Goal: Task Accomplishment & Management: Manage account settings

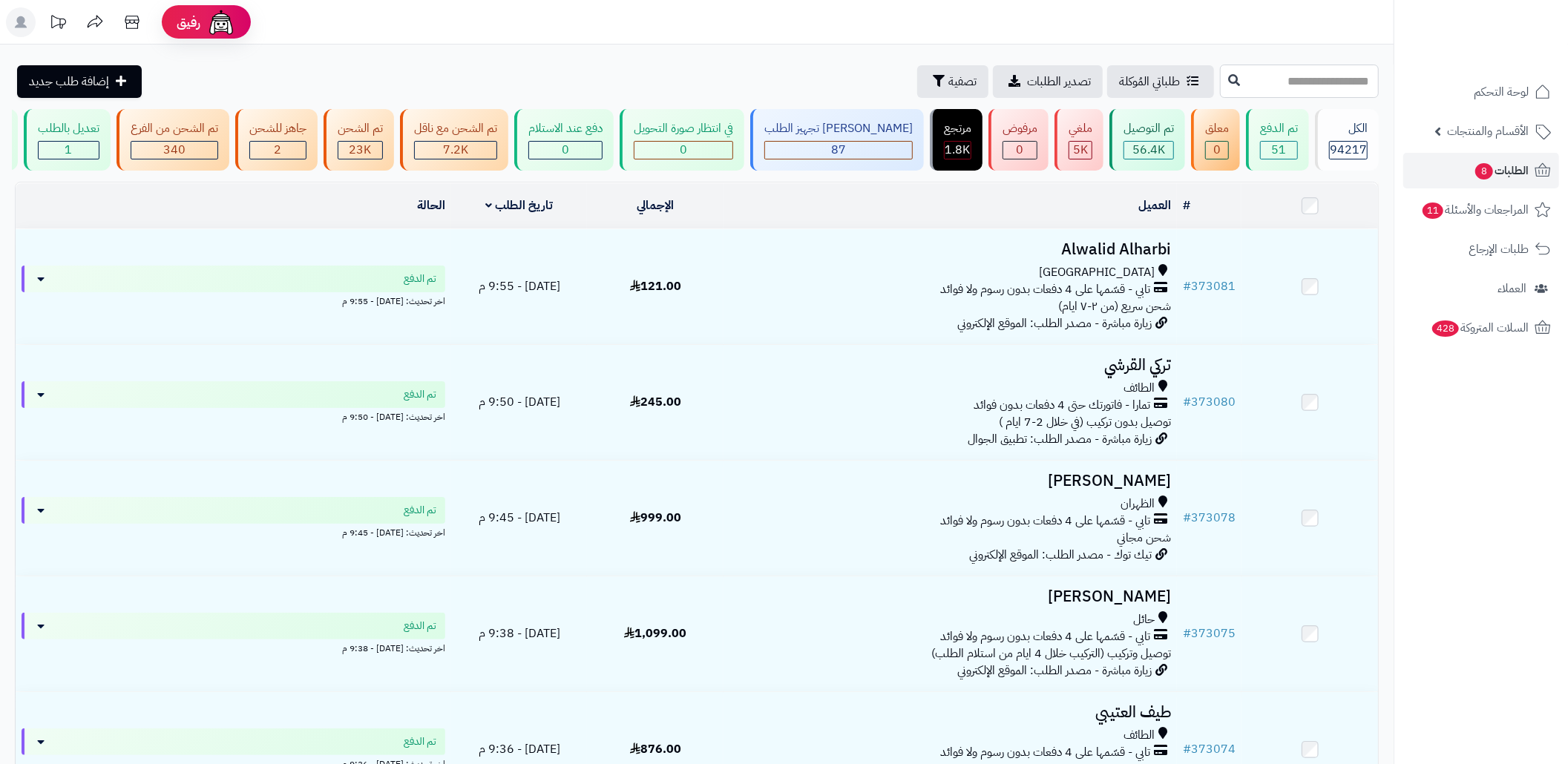
click at [1273, 89] on input "text" at bounding box center [1299, 81] width 159 height 33
paste input "******"
type input "******"
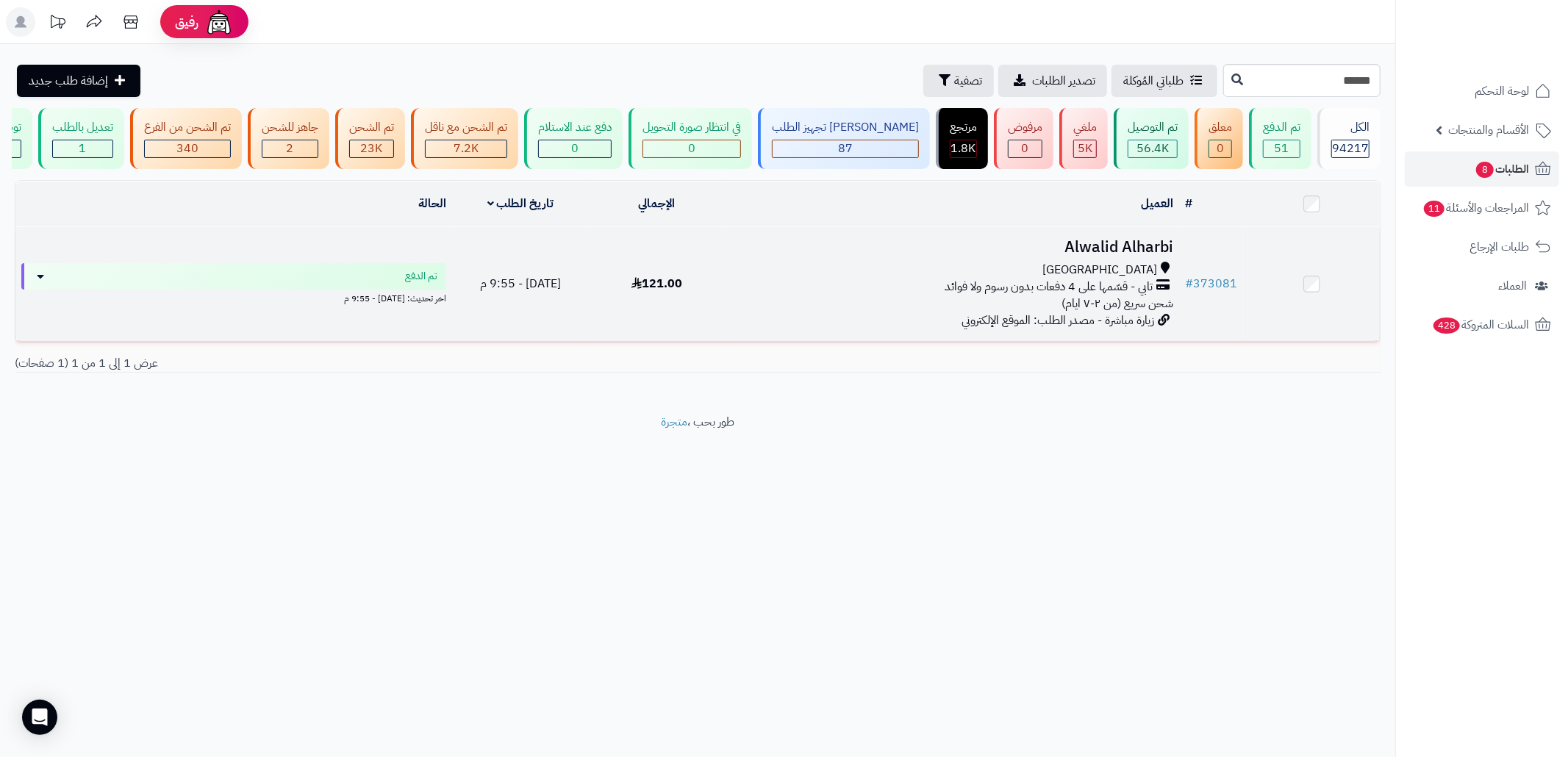
click at [1029, 272] on td "Alwalid Alharbi جدة تابي - قسّمها على 4 دفعات بدون رسوم ولا فوائد شحن سريع (من …" at bounding box center [951, 285] width 454 height 114
click at [924, 296] on div "تابي - قسّمها على 4 دفعات بدون رسوم ولا فوائد" at bounding box center [952, 287] width 443 height 17
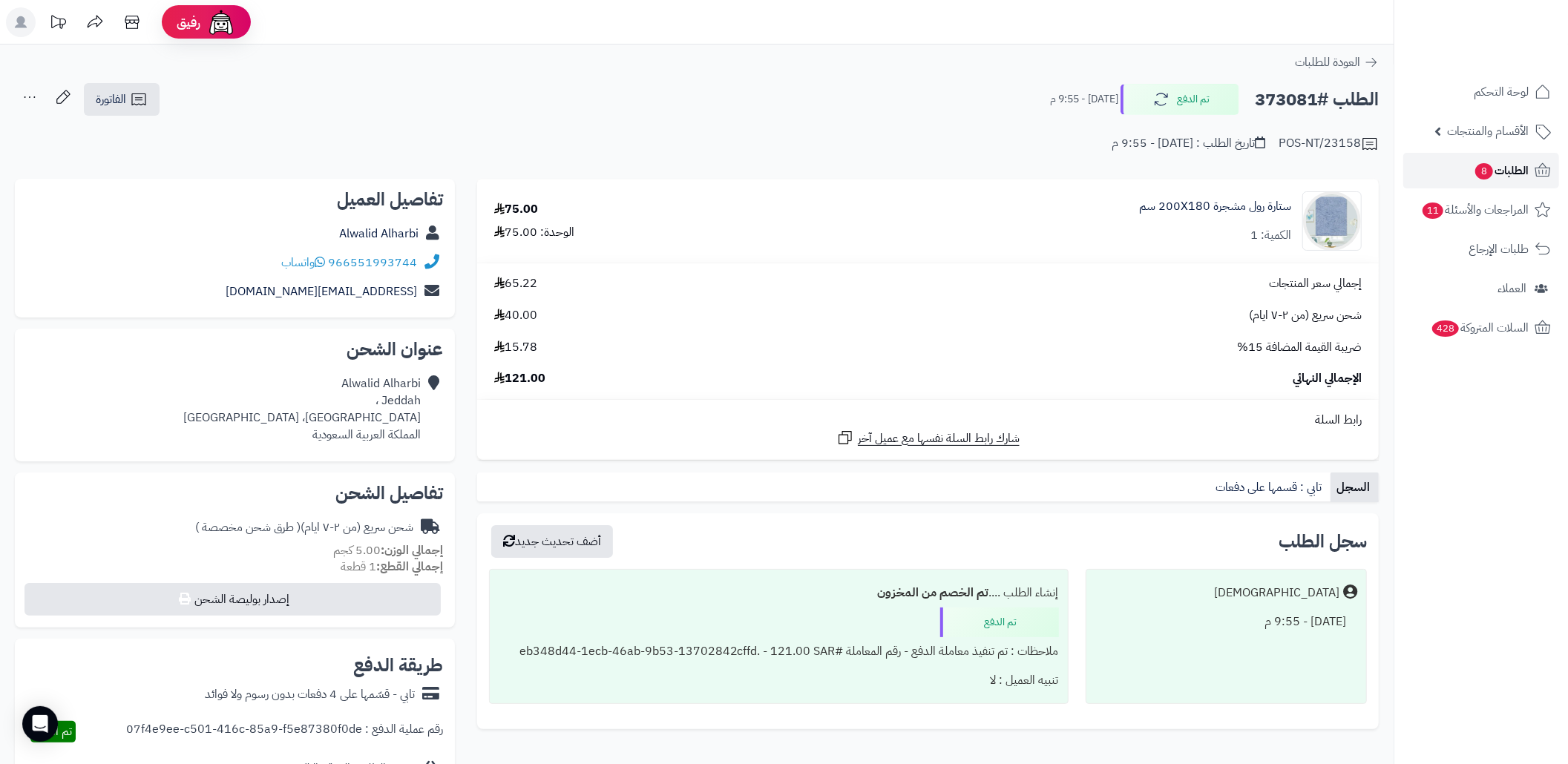
click at [1464, 165] on link "الطلبات 8" at bounding box center [1482, 170] width 156 height 35
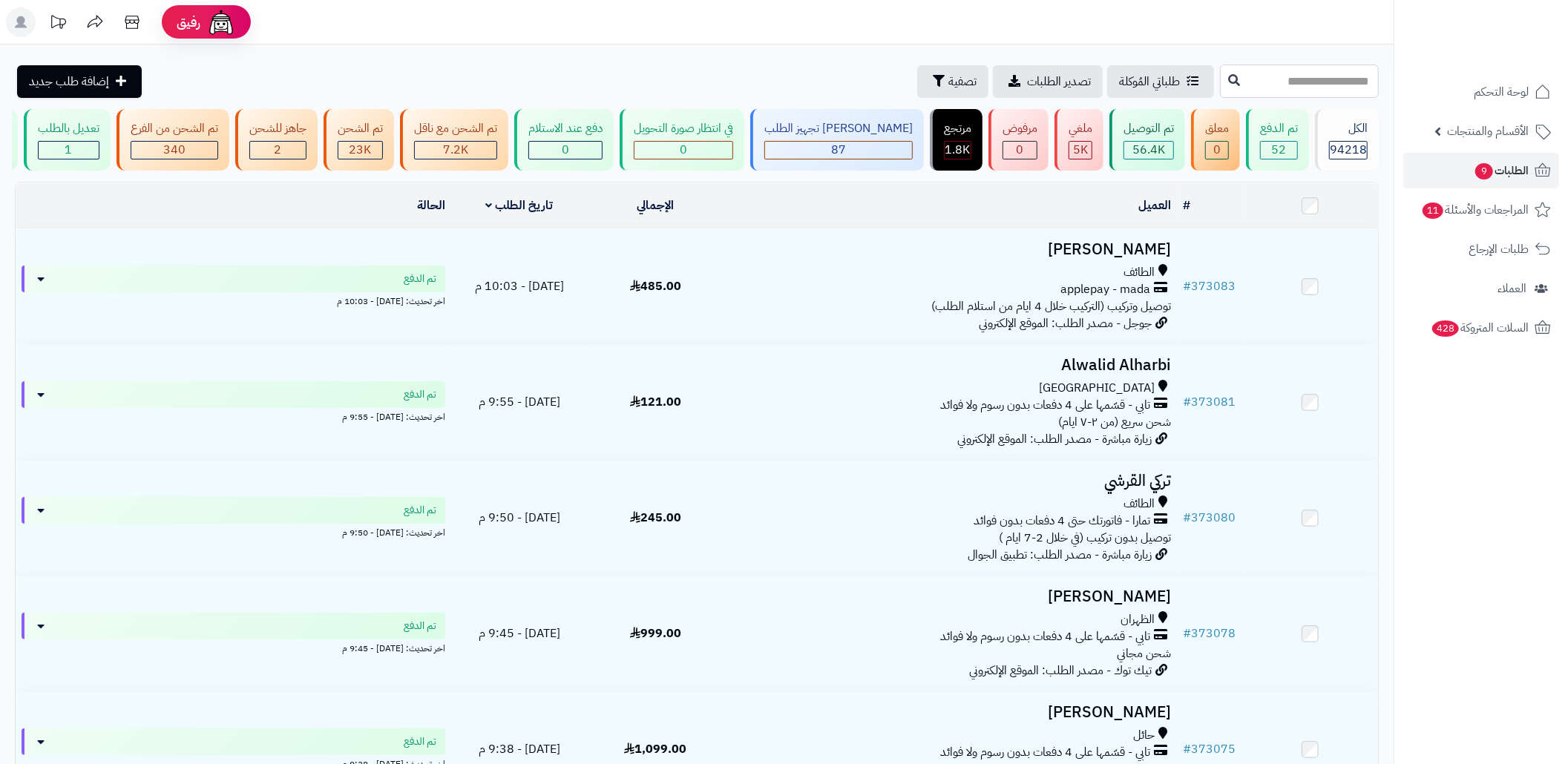
drag, startPoint x: 0, startPoint y: 0, endPoint x: 1298, endPoint y: 85, distance: 1300.8
click at [1298, 85] on input "text" at bounding box center [1299, 81] width 159 height 33
paste input "******"
type input "******"
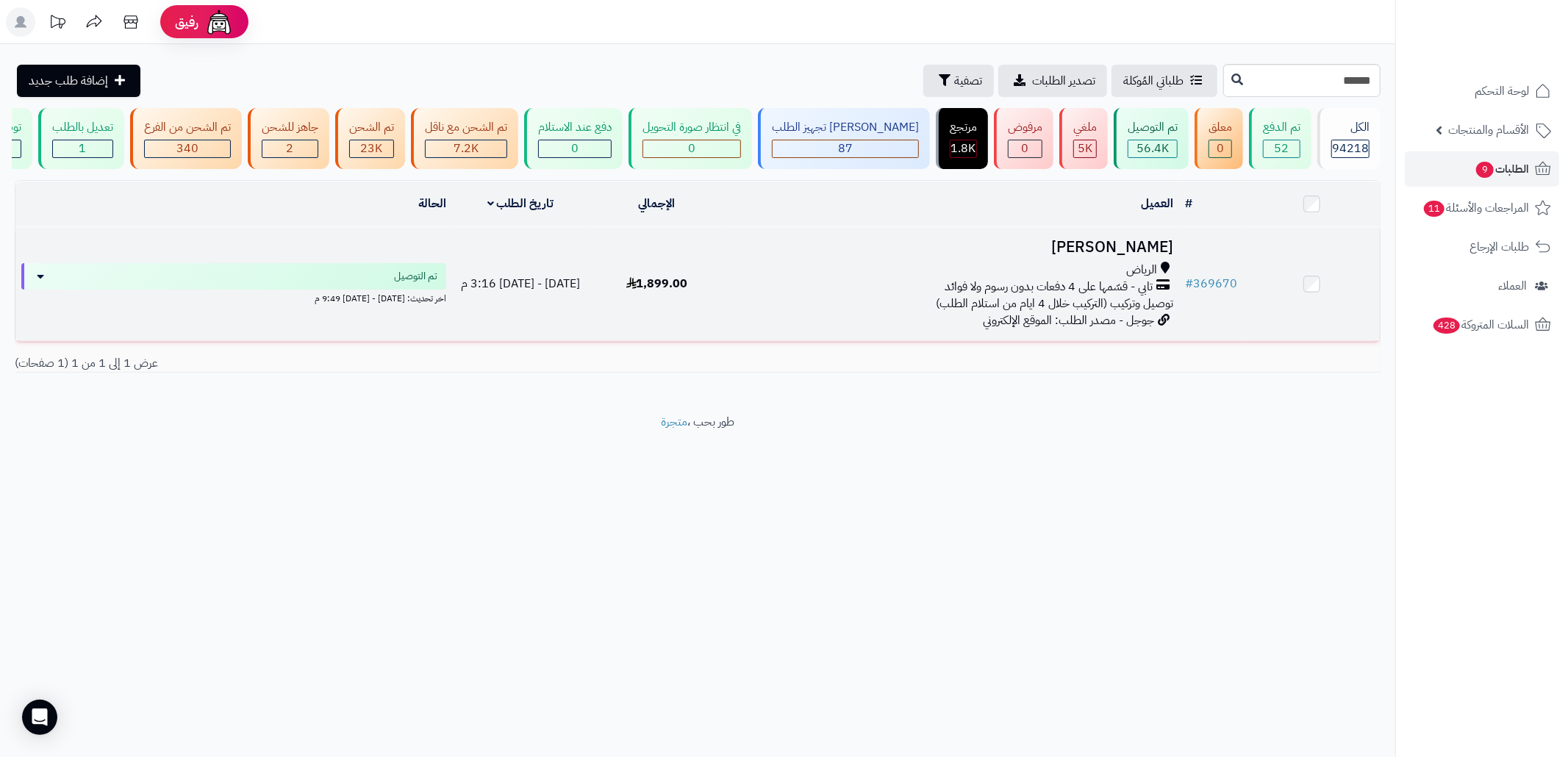
click at [944, 296] on div "تابي - قسّمها على 4 دفعات بدون رسوم ولا فوائد" at bounding box center [952, 287] width 443 height 17
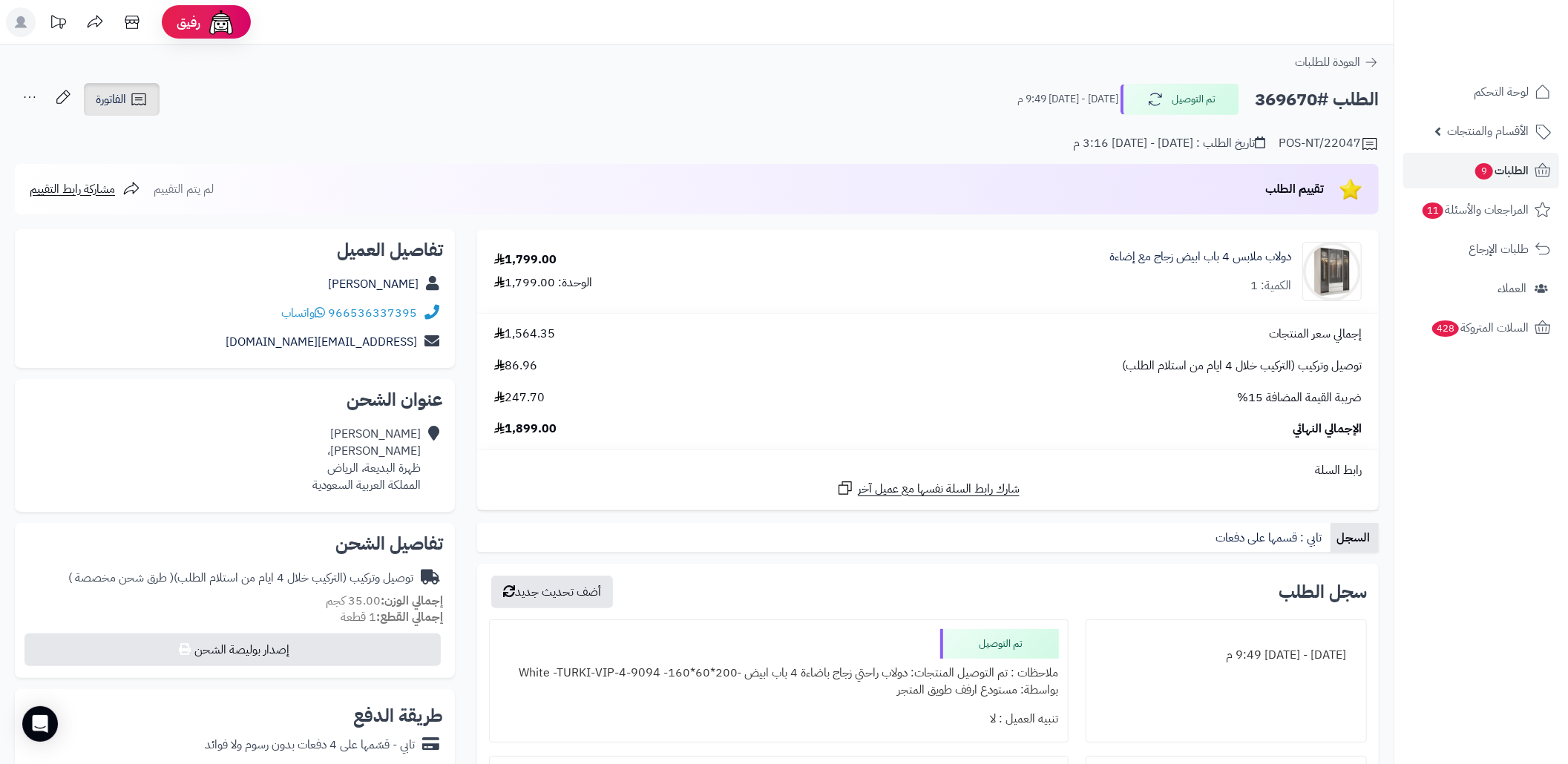
click at [138, 86] on link "الفاتورة" at bounding box center [121, 99] width 75 height 33
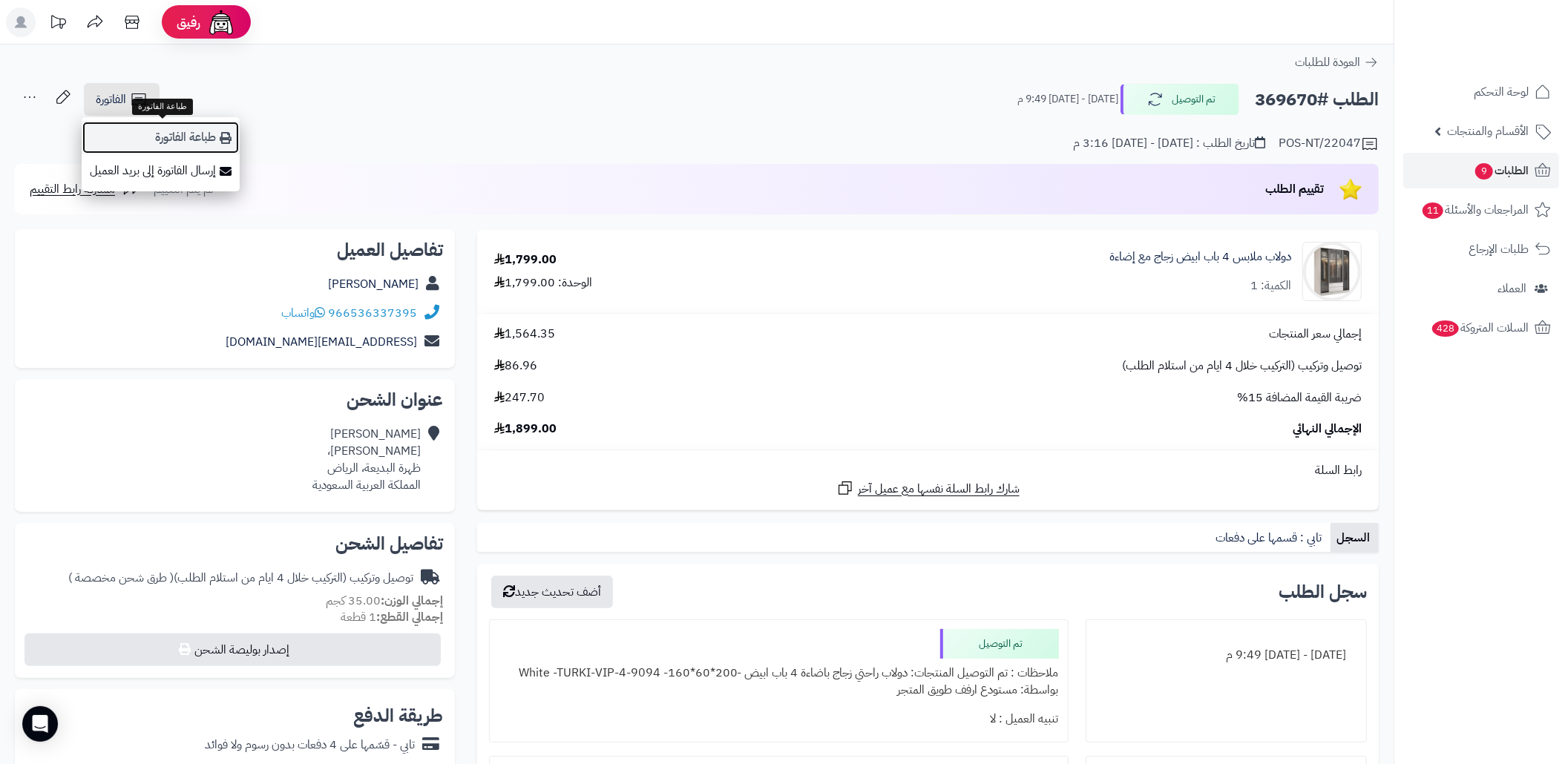
click at [178, 147] on link "طباعة الفاتورة" at bounding box center [161, 138] width 158 height 33
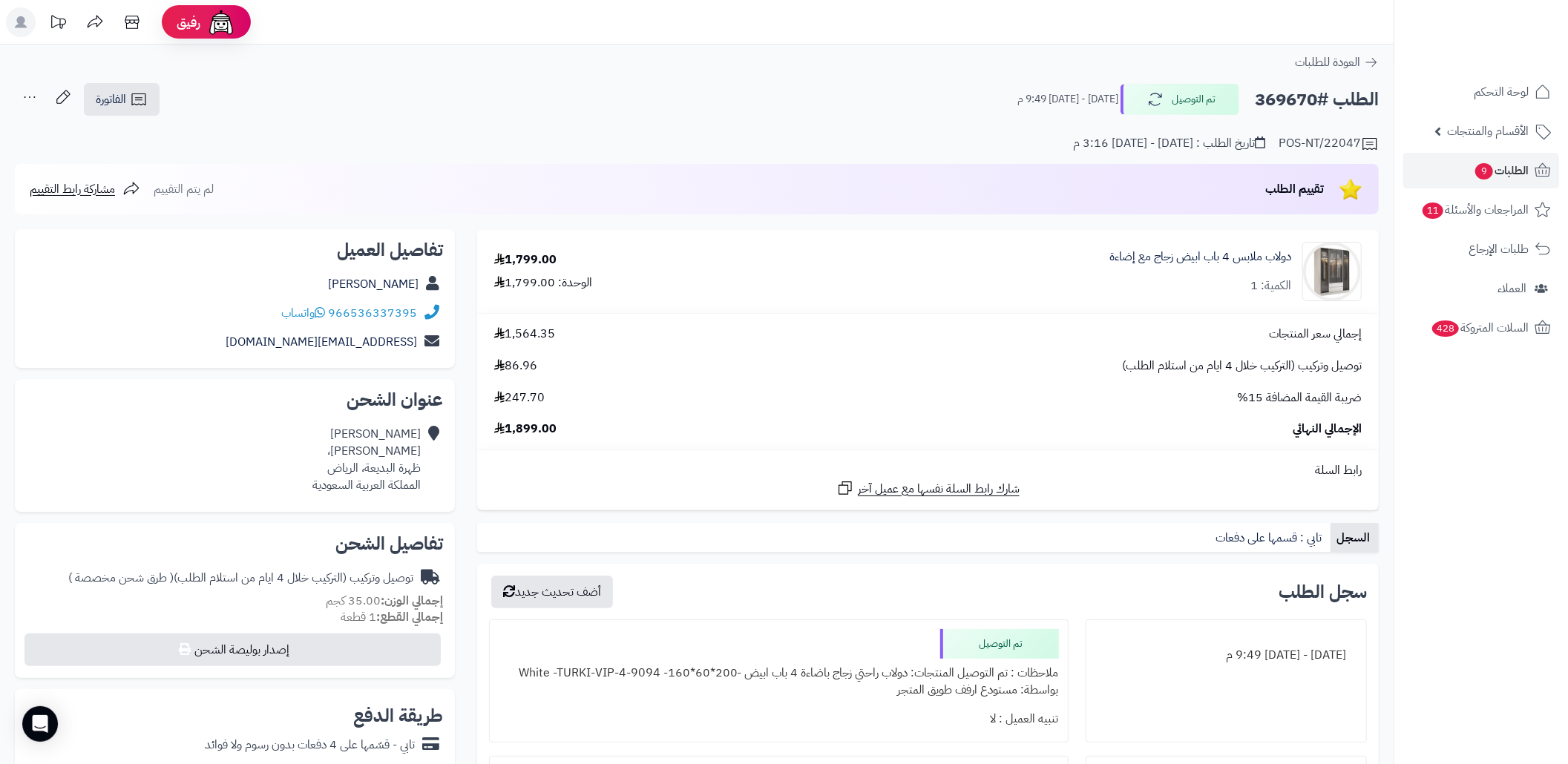
click at [1278, 86] on h2 "الطلب #369670" at bounding box center [1316, 99] width 124 height 31
drag, startPoint x: 1278, startPoint y: 86, endPoint x: 1262, endPoint y: 90, distance: 16.5
click at [1278, 85] on h2 "الطلب #369670" at bounding box center [1316, 99] width 124 height 31
copy h2 "369670"
click at [1456, 177] on link "الطلبات 9" at bounding box center [1482, 170] width 156 height 35
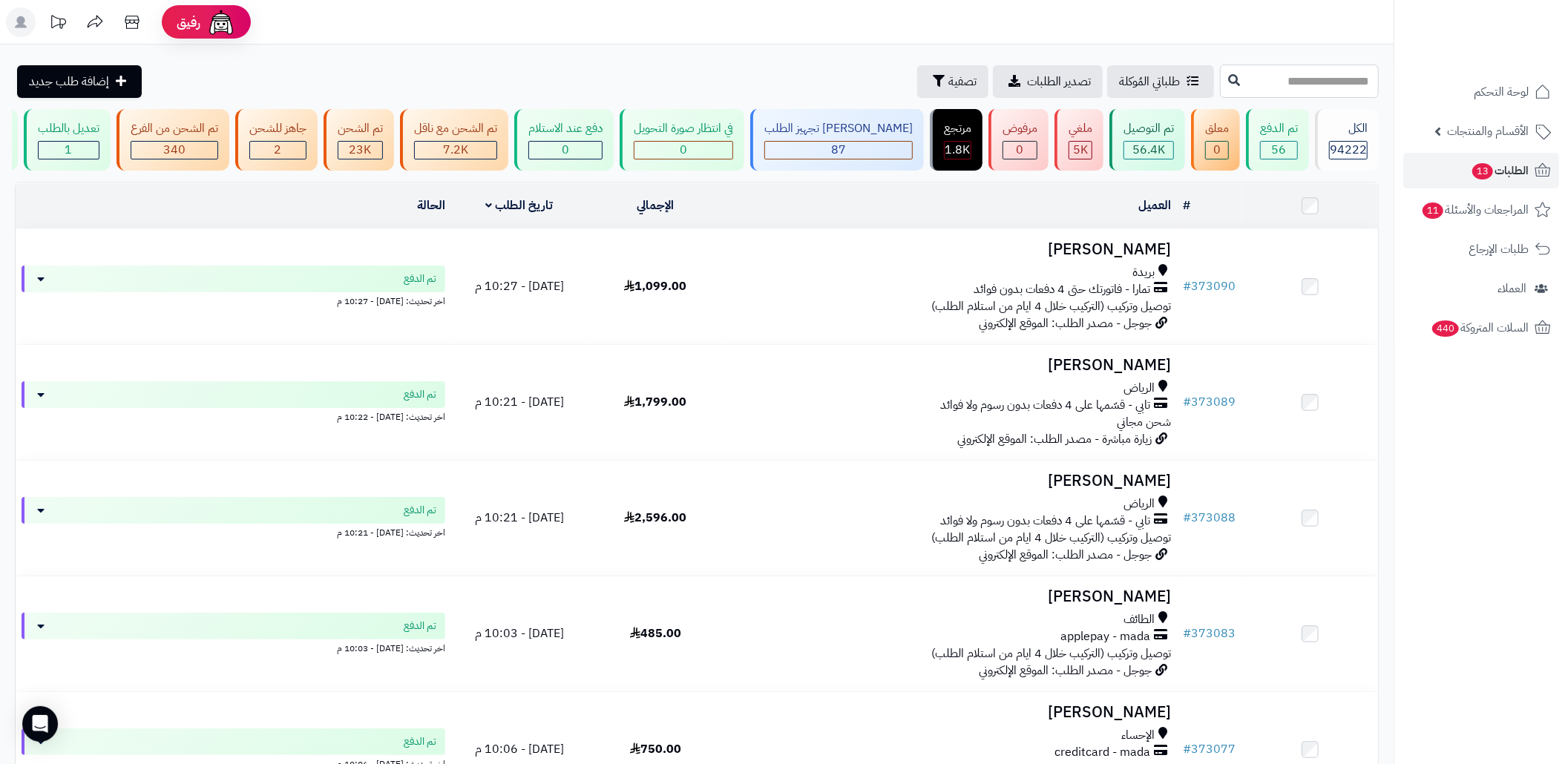
click at [1243, 78] on input "text" at bounding box center [1299, 81] width 159 height 33
paste input "******"
type input "******"
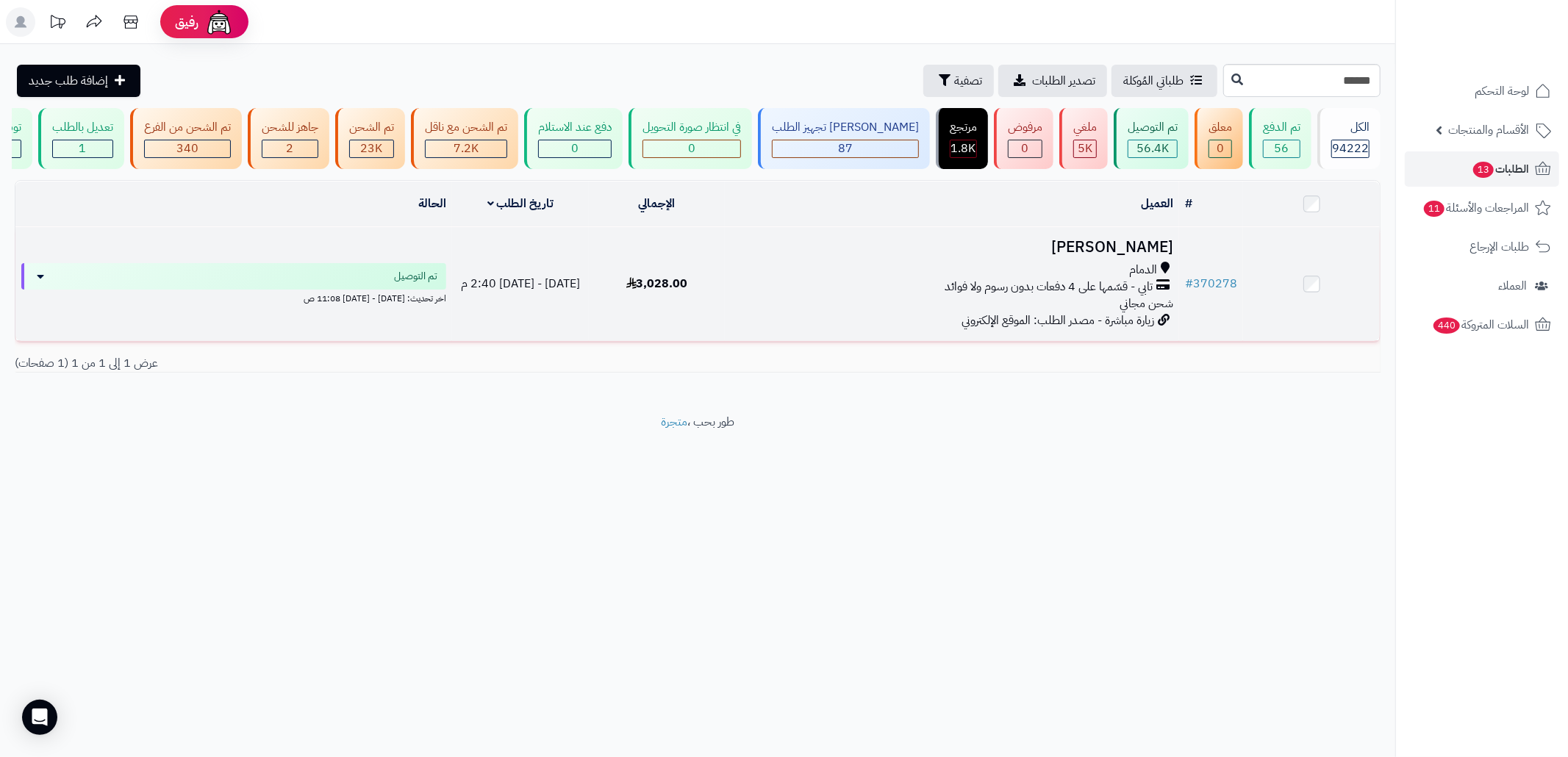
click at [954, 309] on div "الدمام تابي - قسّمها على 4 دفعات بدون رسوم ولا فوائد شحن مجاني" at bounding box center [952, 286] width 443 height 51
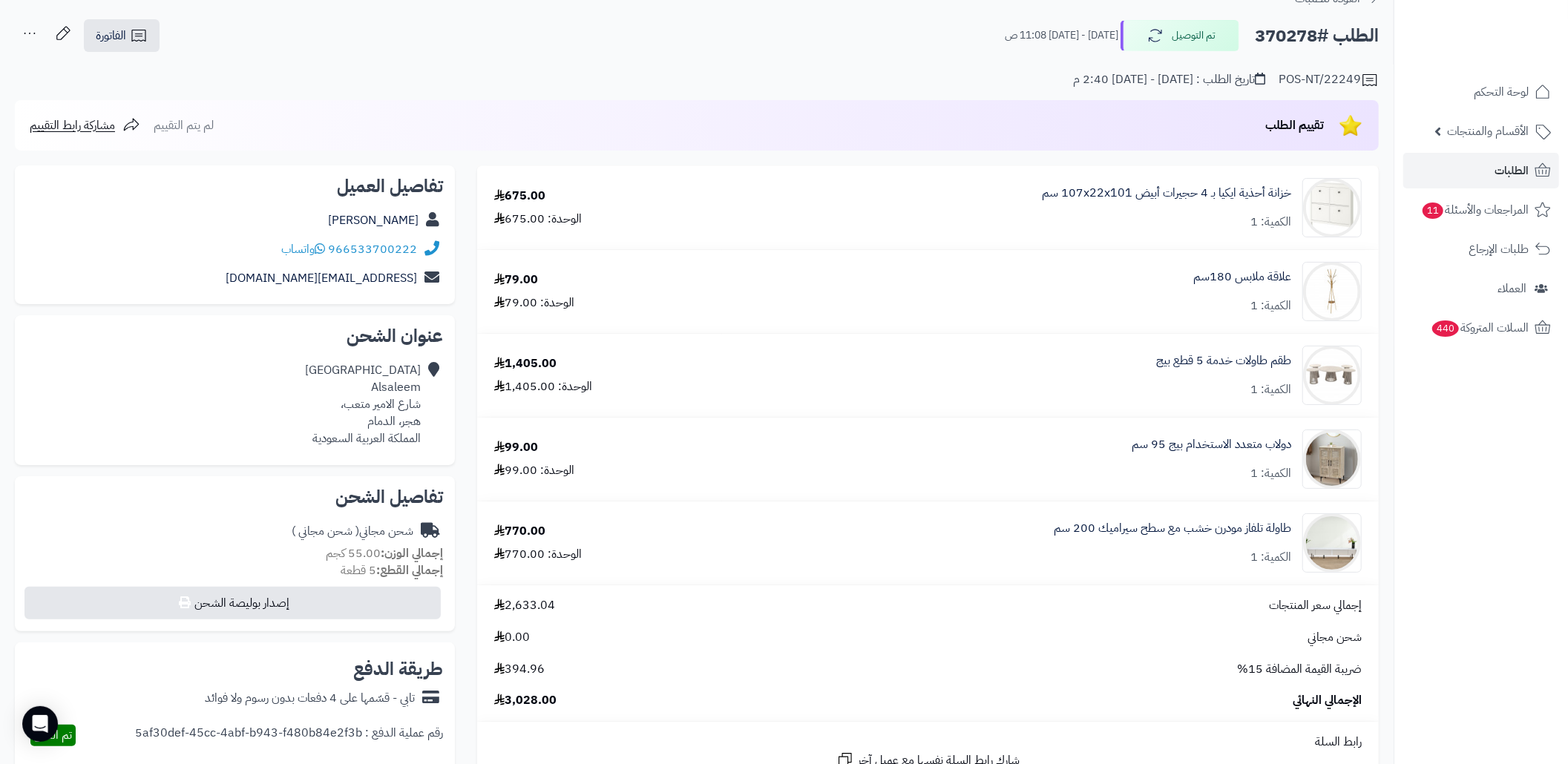
scroll to position [99, 0]
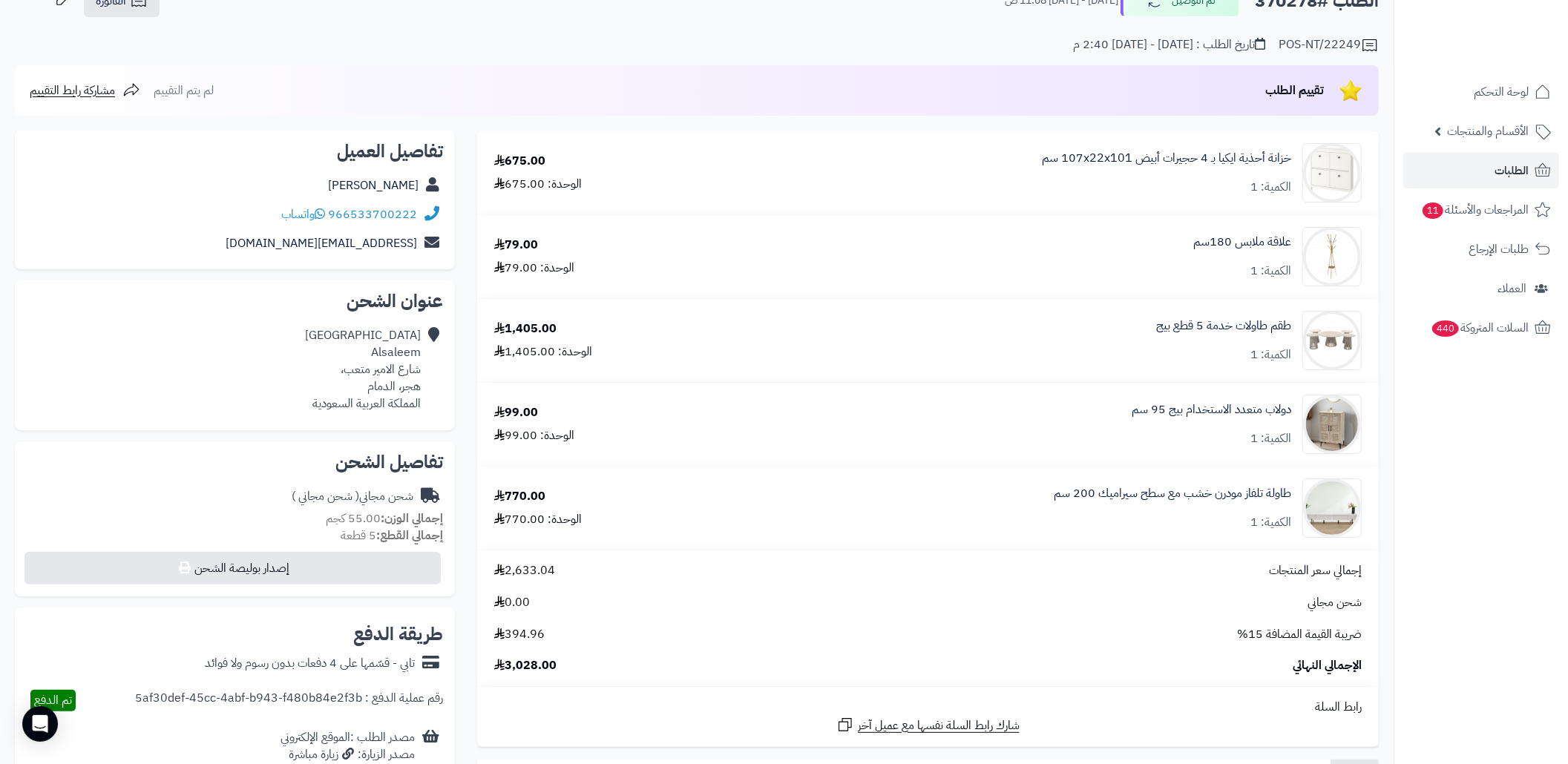
click at [208, 46] on div "POS-NT/22249 تاريخ الطلب : [DATE] - [DATE] 2:40 م" at bounding box center [697, 36] width 1364 height 35
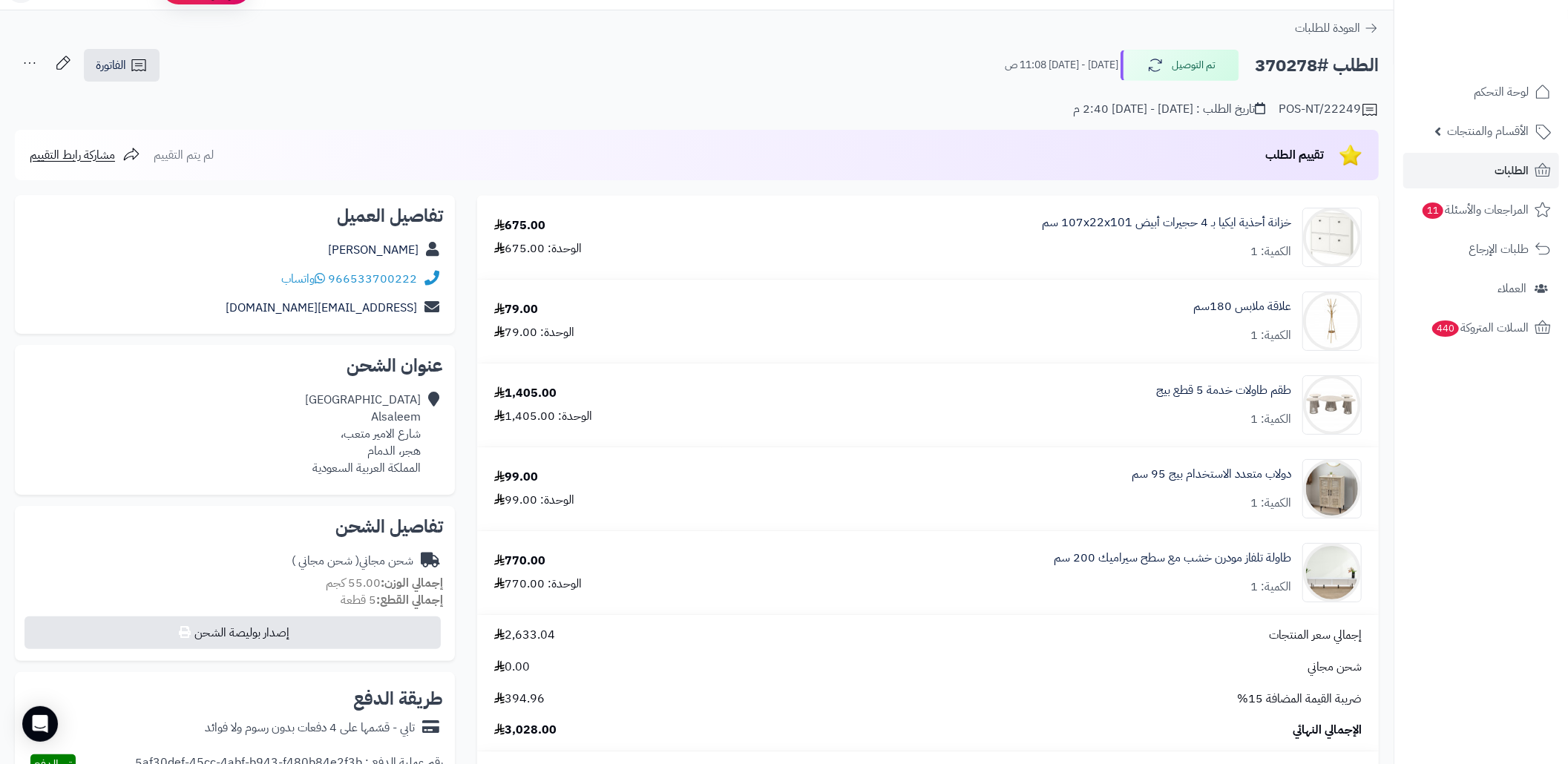
scroll to position [0, 0]
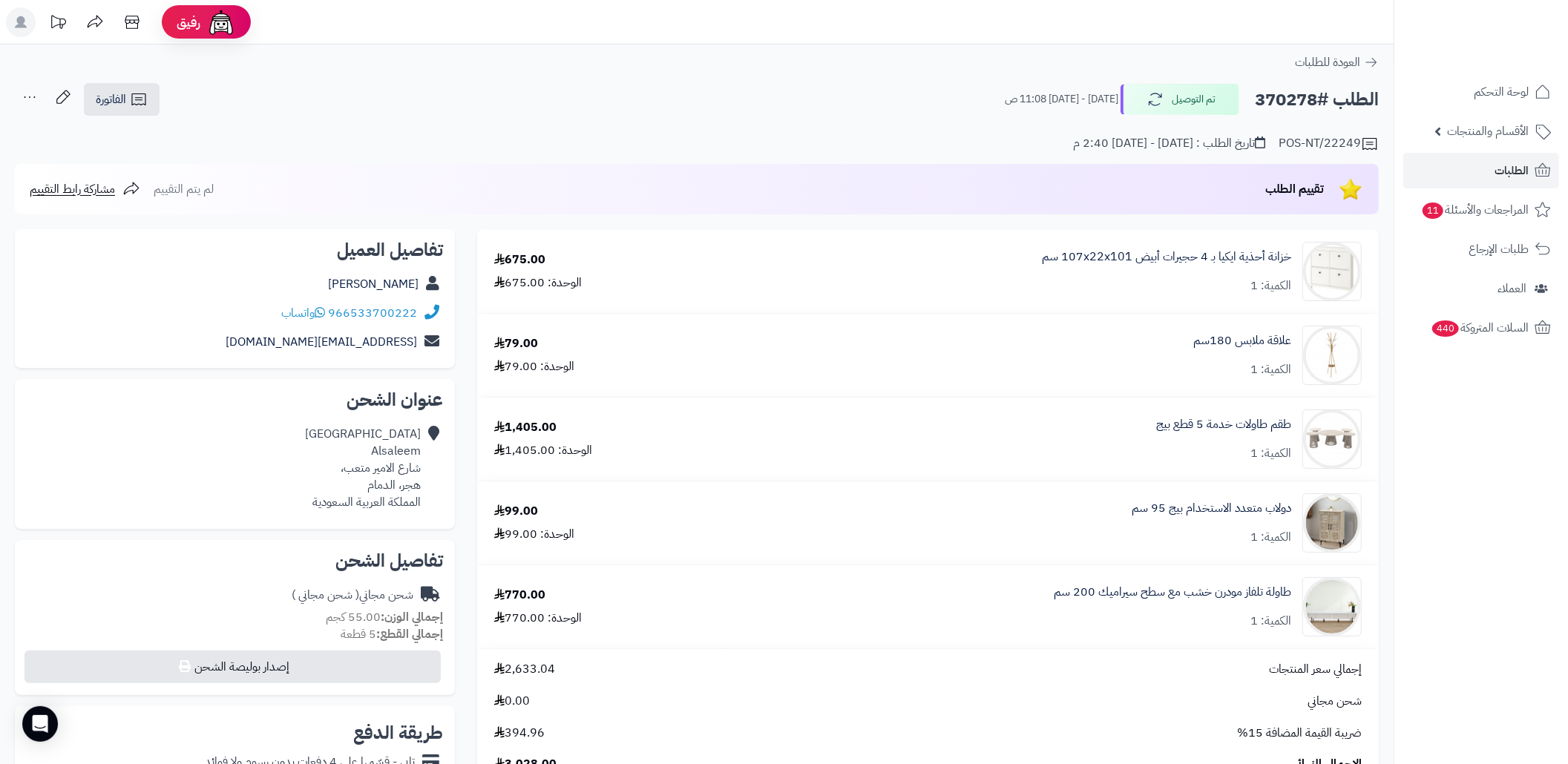
click at [1269, 93] on h2 "الطلب #370278" at bounding box center [1316, 99] width 124 height 31
copy h2 "370278"
click at [1416, 160] on link "الطلبات" at bounding box center [1482, 170] width 156 height 35
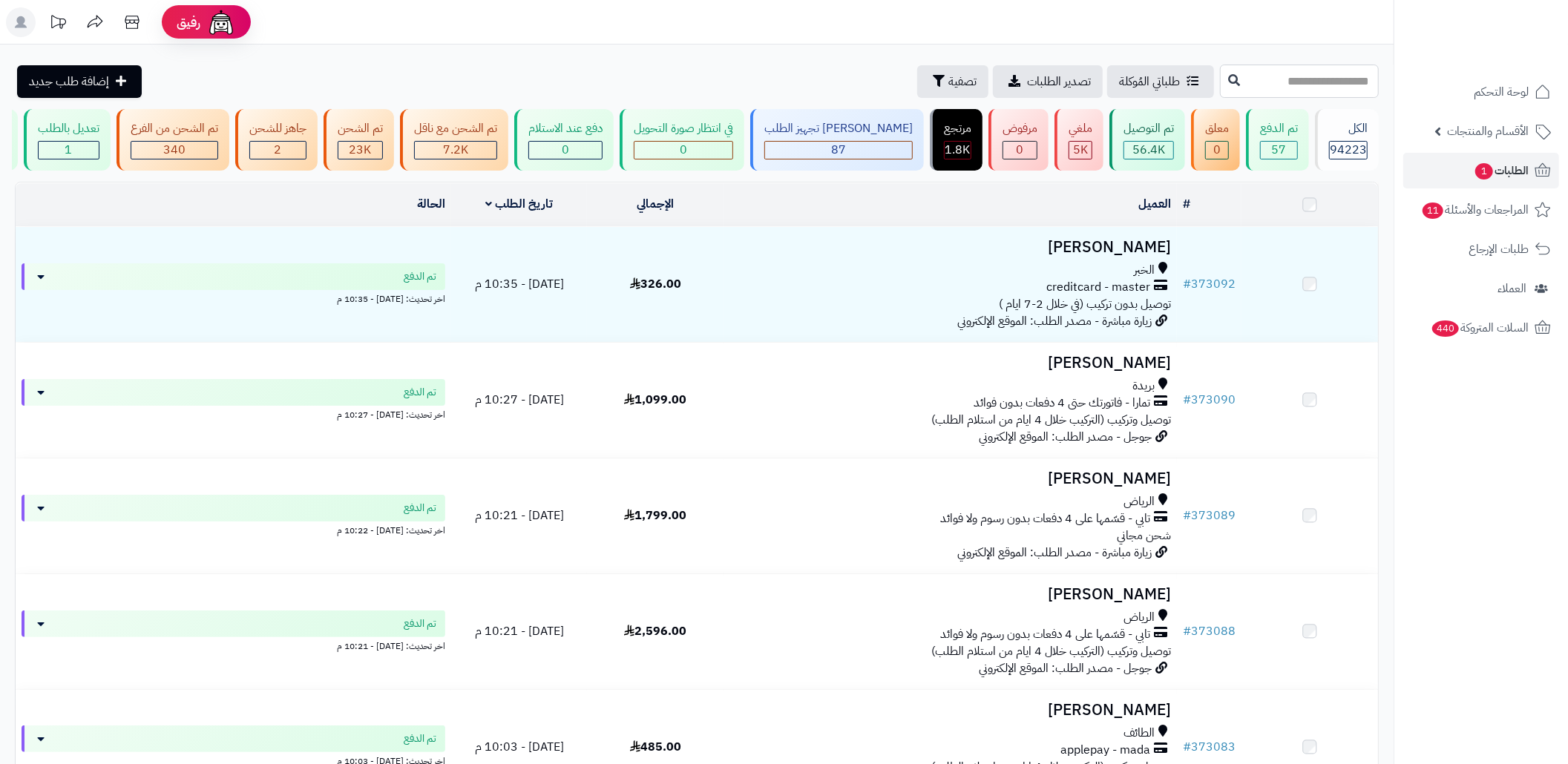
click at [1313, 77] on input "text" at bounding box center [1299, 81] width 159 height 33
paste input "******"
type input "******"
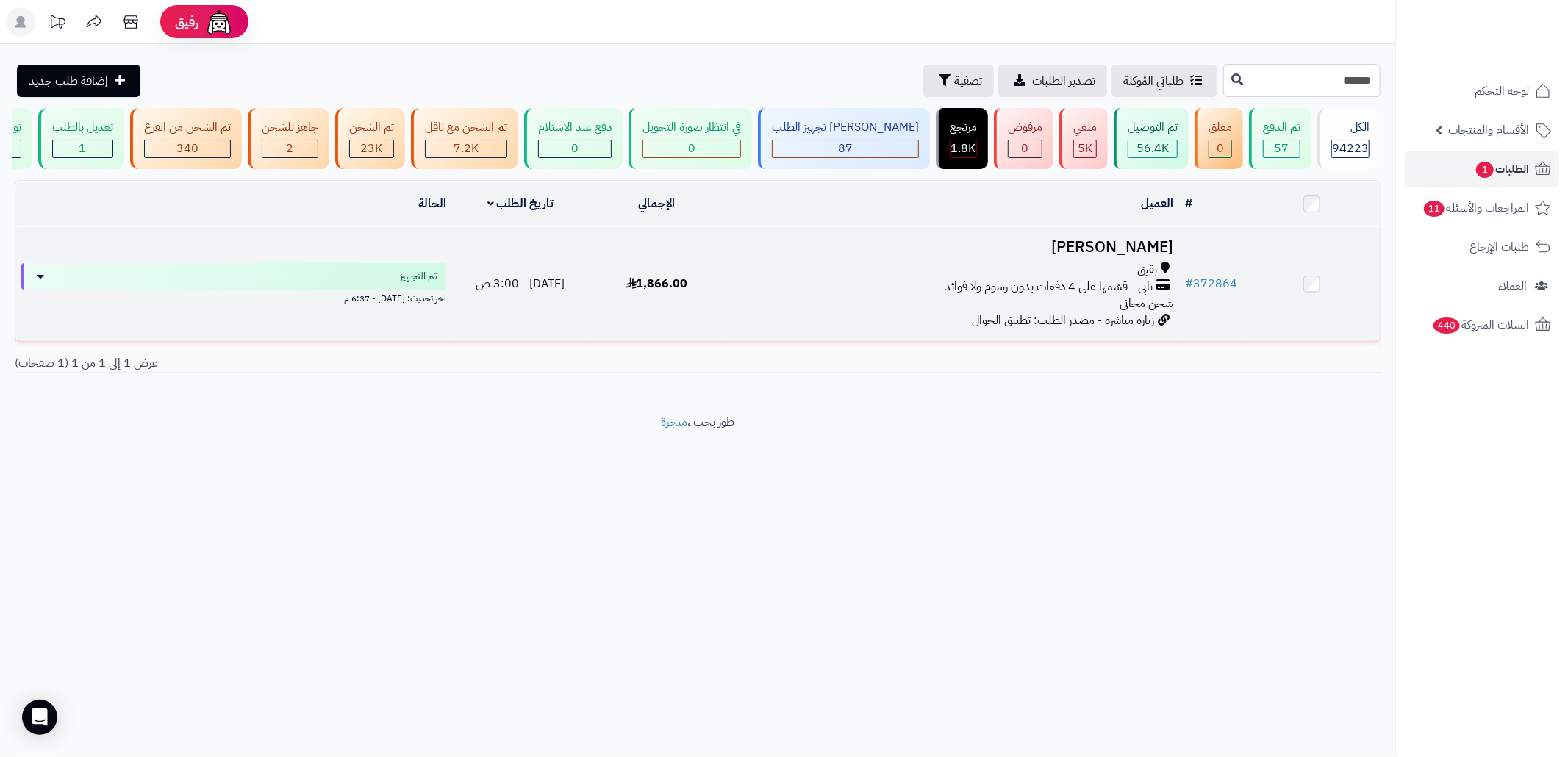
click at [906, 312] on div "بقيق تابي - قسّمها على 4 دفعات بدون رسوم ولا فوائد شحن مجاني" at bounding box center [952, 286] width 443 height 51
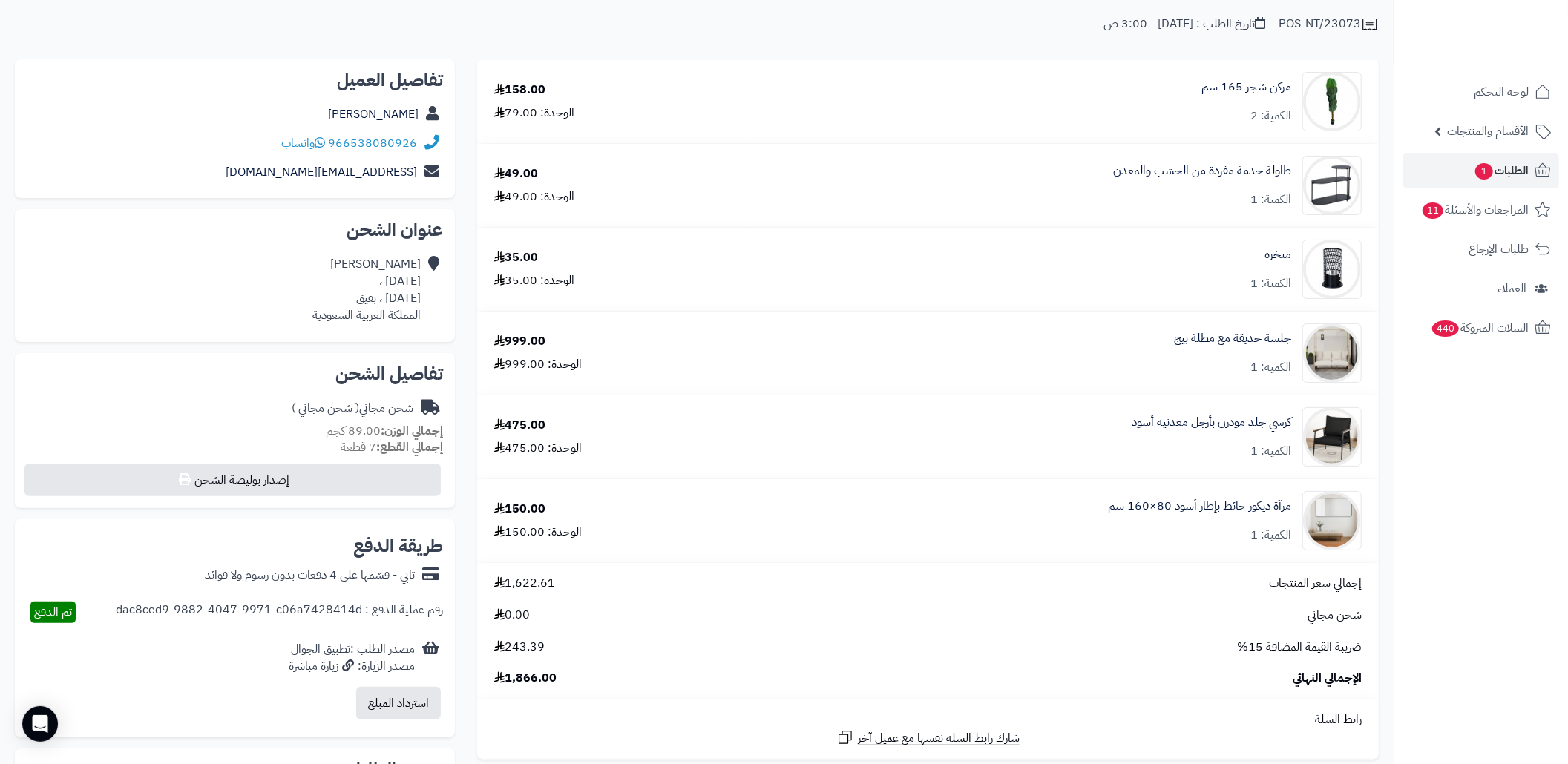
scroll to position [197, 0]
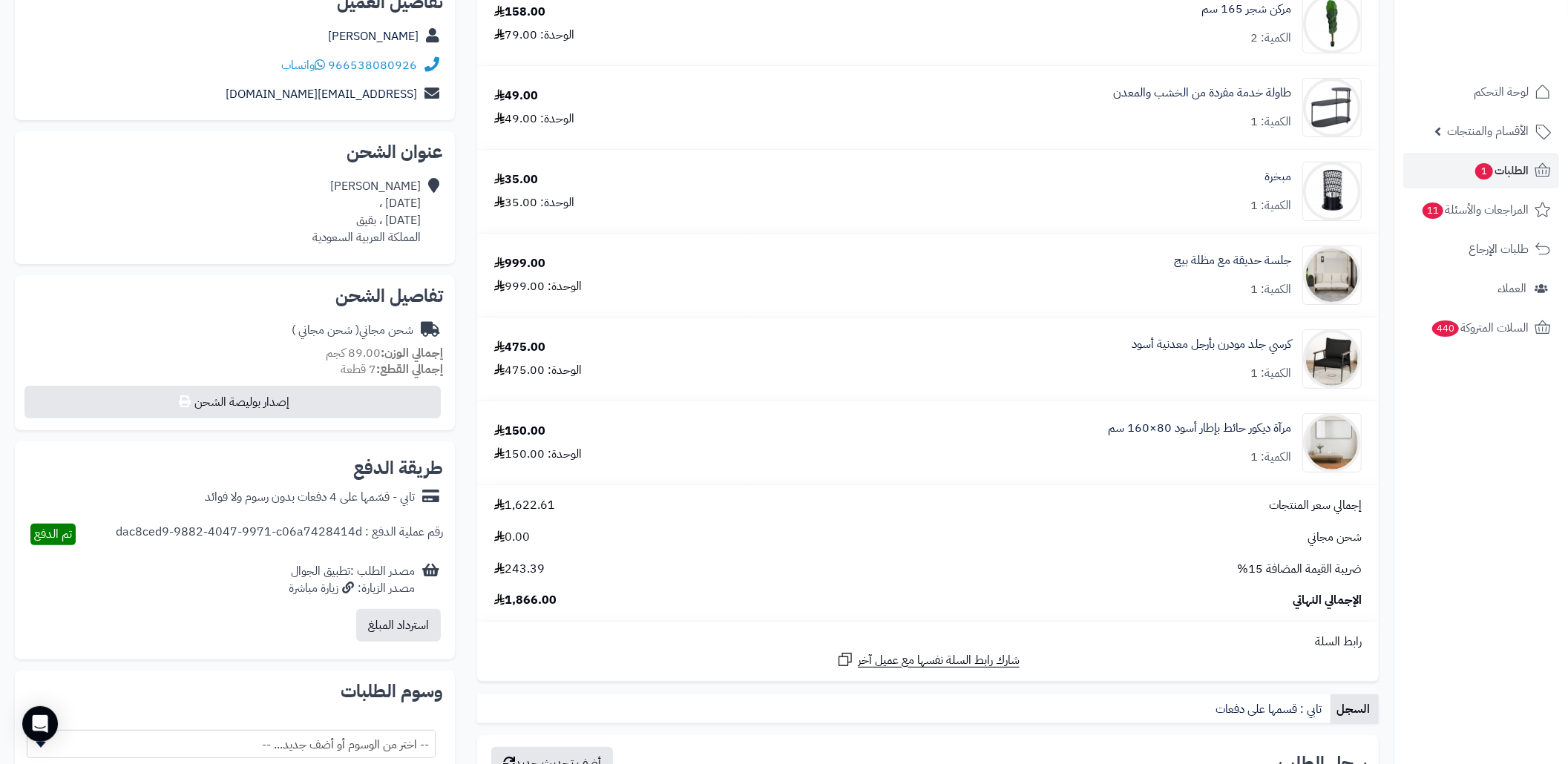
click at [389, 217] on div "شيهانه الهاجري احد ، احد ، بقيق المملكة العربية السعودية" at bounding box center [366, 212] width 109 height 68
copy div "بقيق"
click at [416, 219] on div "شيهانه الهاجري احد ، احد ، بقيق المملكة العربية السعودية" at bounding box center [366, 212] width 109 height 68
click at [389, 220] on div "شيهانه الهاجري احد ، احد ، بقيق المملكة العربية السعودية" at bounding box center [366, 212] width 109 height 68
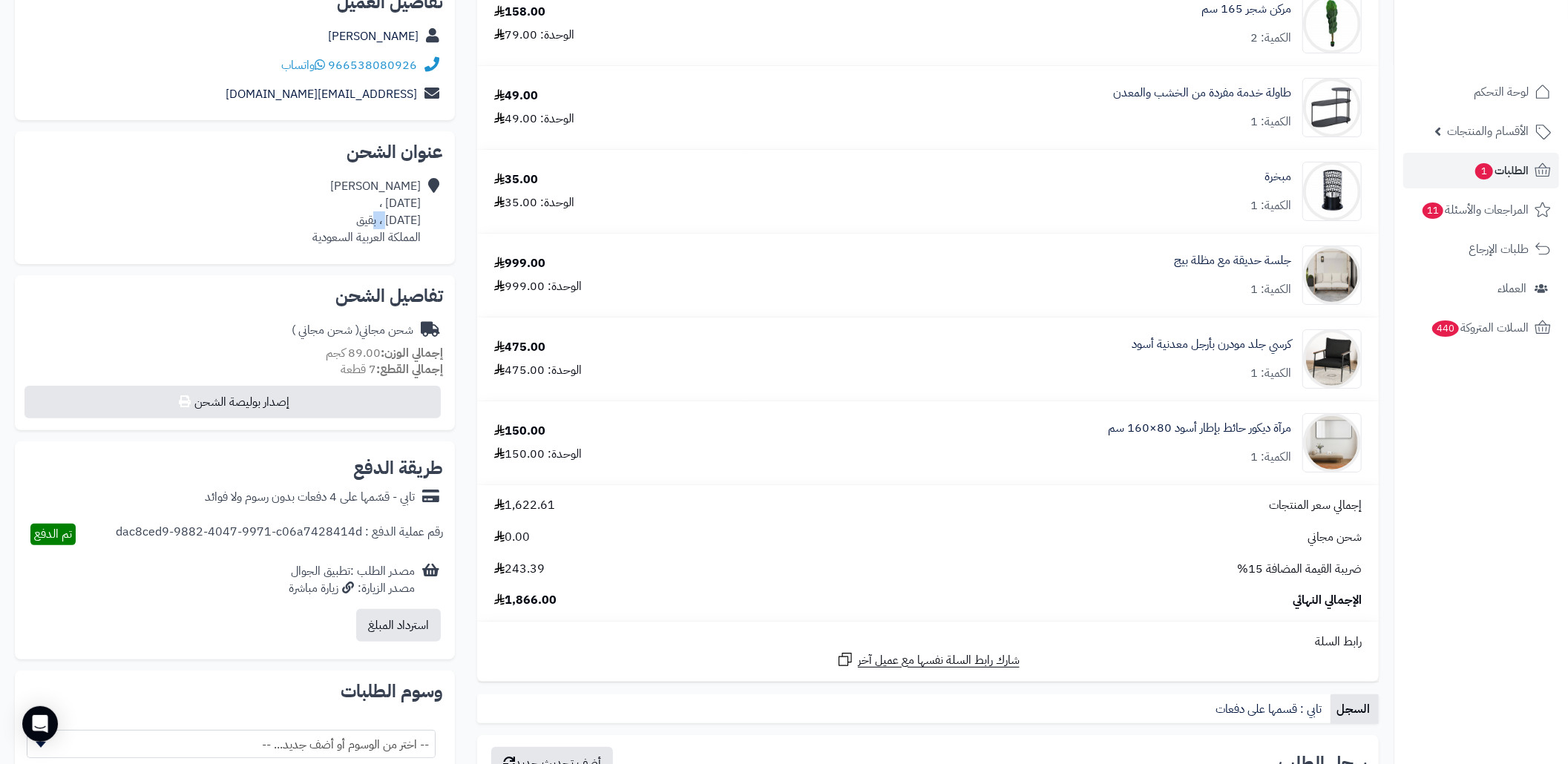
click at [389, 220] on div "شيهانه الهاجري احد ، احد ، بقيق المملكة العربية السعودية" at bounding box center [366, 212] width 109 height 68
copy div "بقيق"
click at [411, 220] on div "شيهانه الهاجري احد ، احد ، بقيق المملكة العربية السعودية" at bounding box center [366, 212] width 109 height 68
copy div "احد"
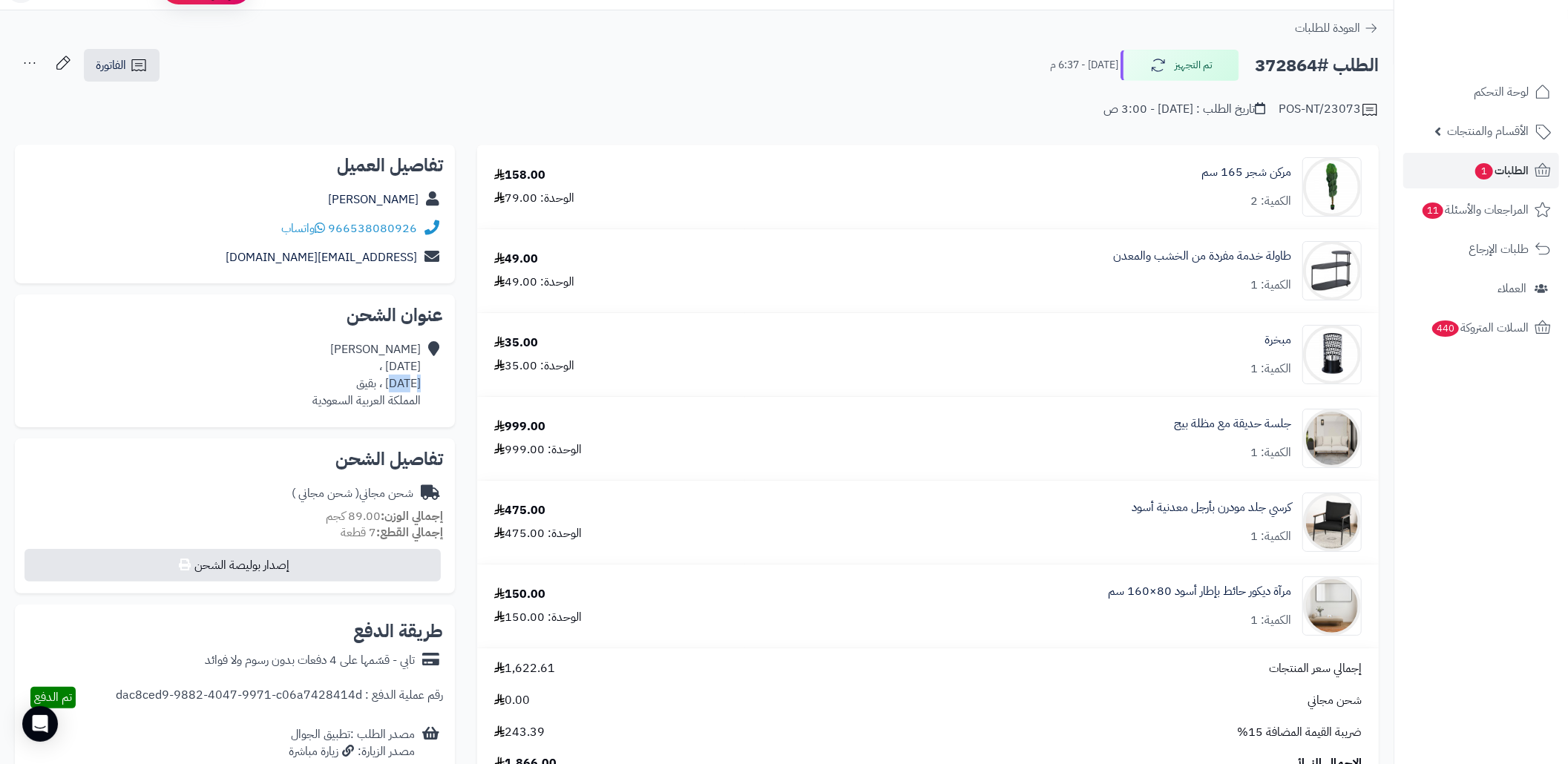
scroll to position [0, 0]
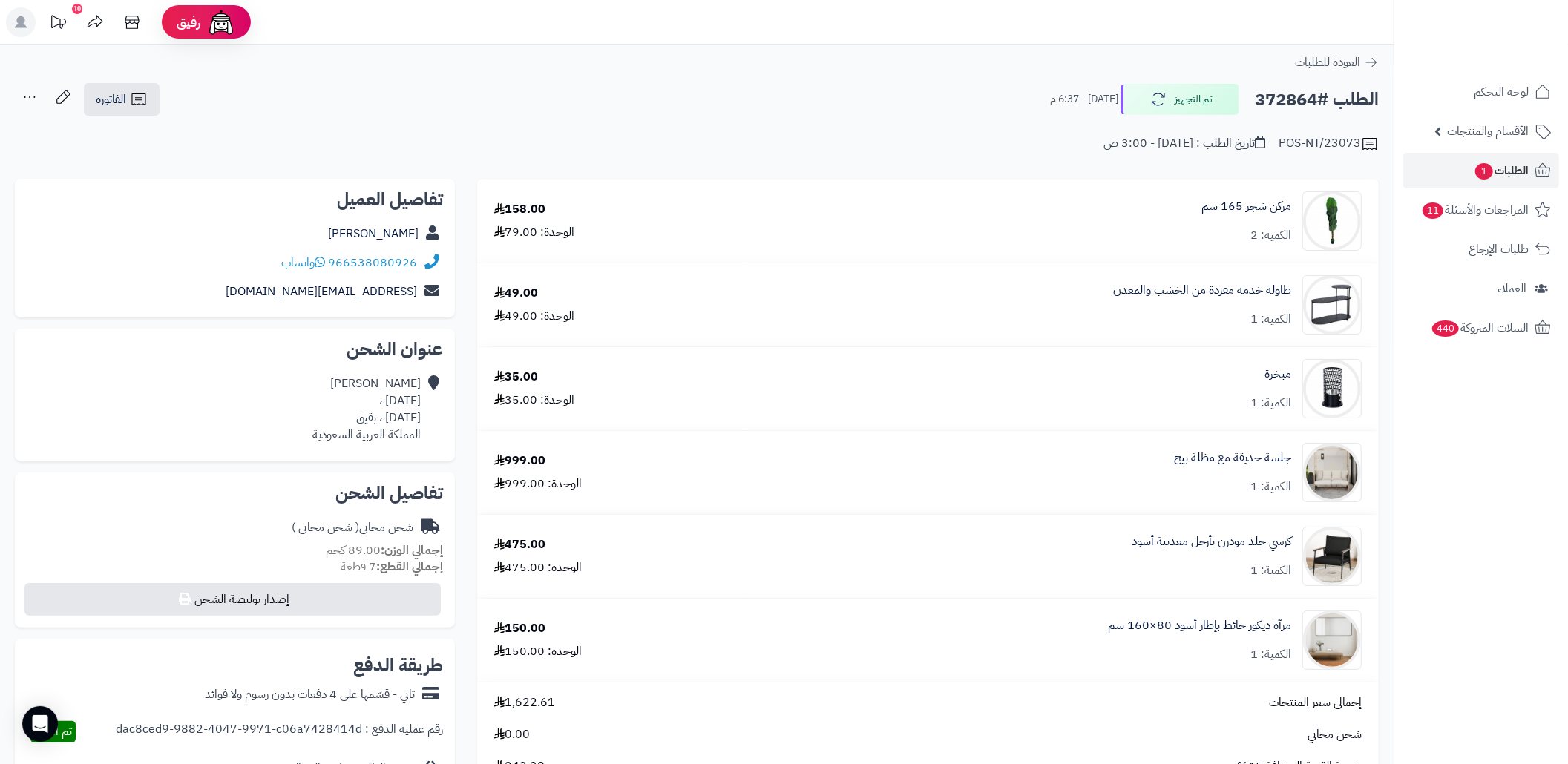
click at [514, 145] on div "POS-NT/23073 تاريخ الطلب : اليوم - 3:00 ص" at bounding box center [697, 135] width 1364 height 35
click at [1283, 107] on h2 "الطلب #372864" at bounding box center [1316, 99] width 124 height 31
copy h2 "372864"
click at [1283, 107] on h2 "الطلب #372864" at bounding box center [1316, 99] width 124 height 31
click at [1482, 175] on span "1" at bounding box center [1483, 172] width 18 height 17
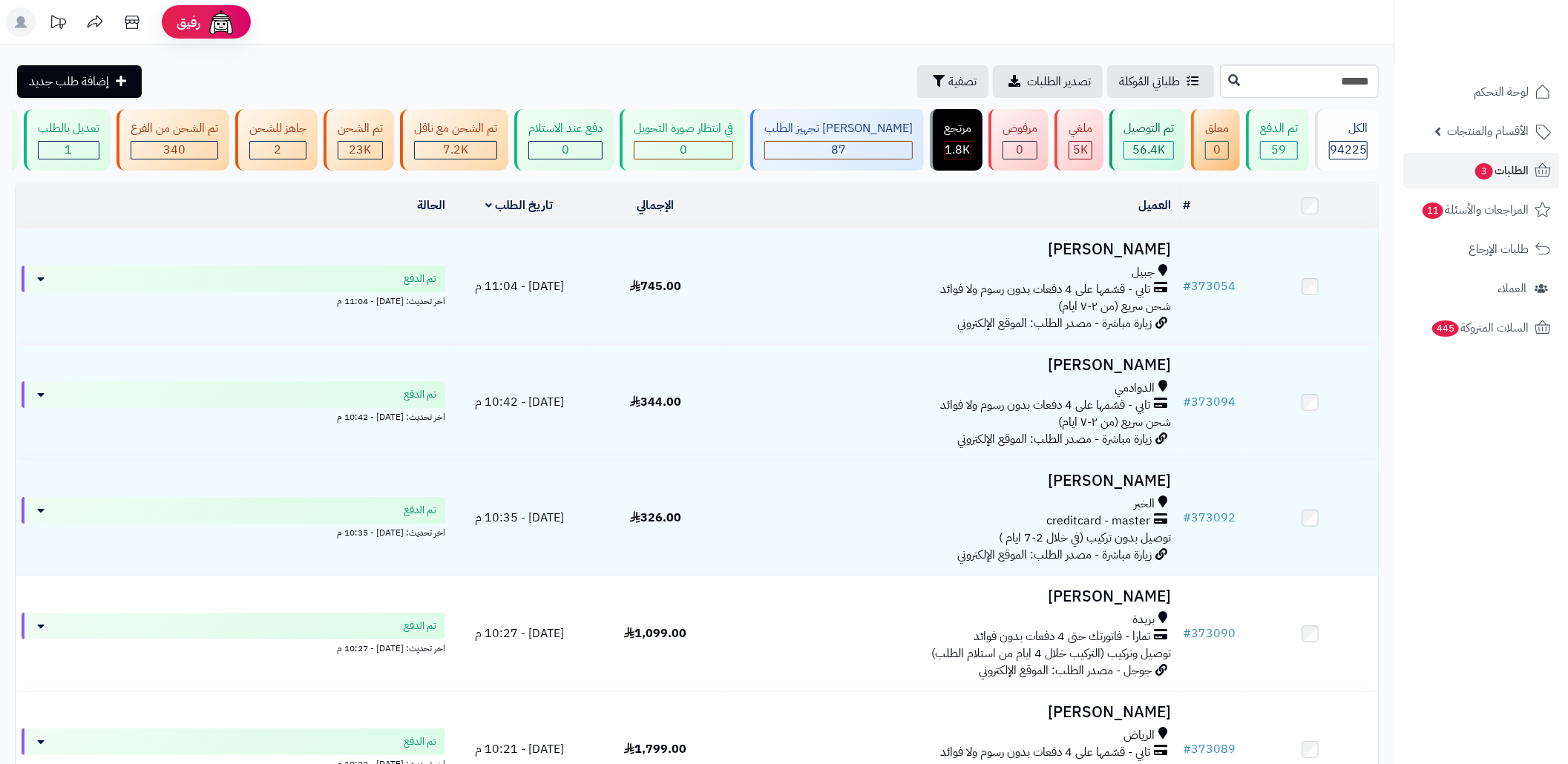
type input "******"
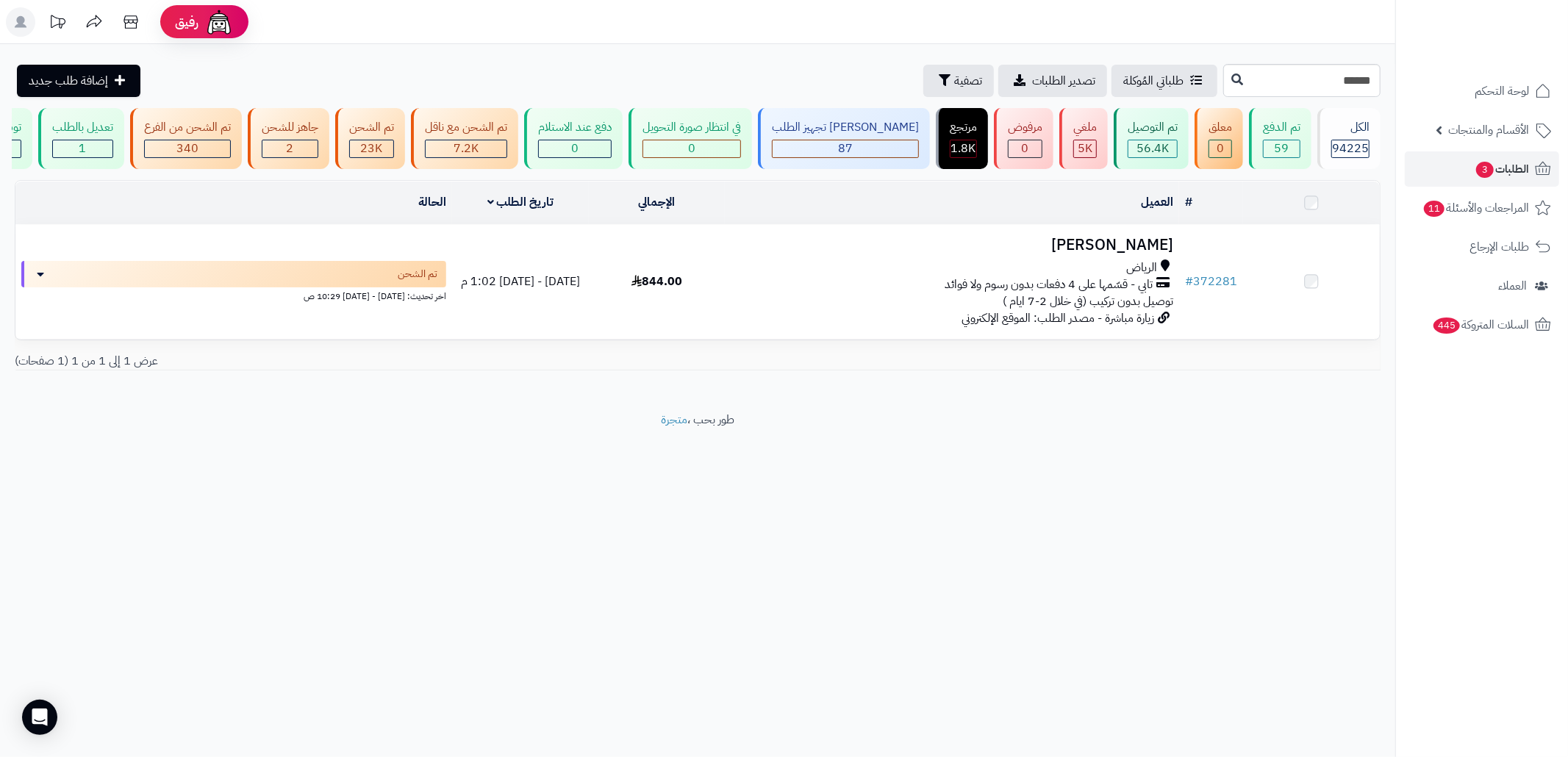
click at [912, 294] on div "تابي - قسّمها على 4 دفعات بدون رسوم ولا فوائد" at bounding box center [952, 285] width 443 height 17
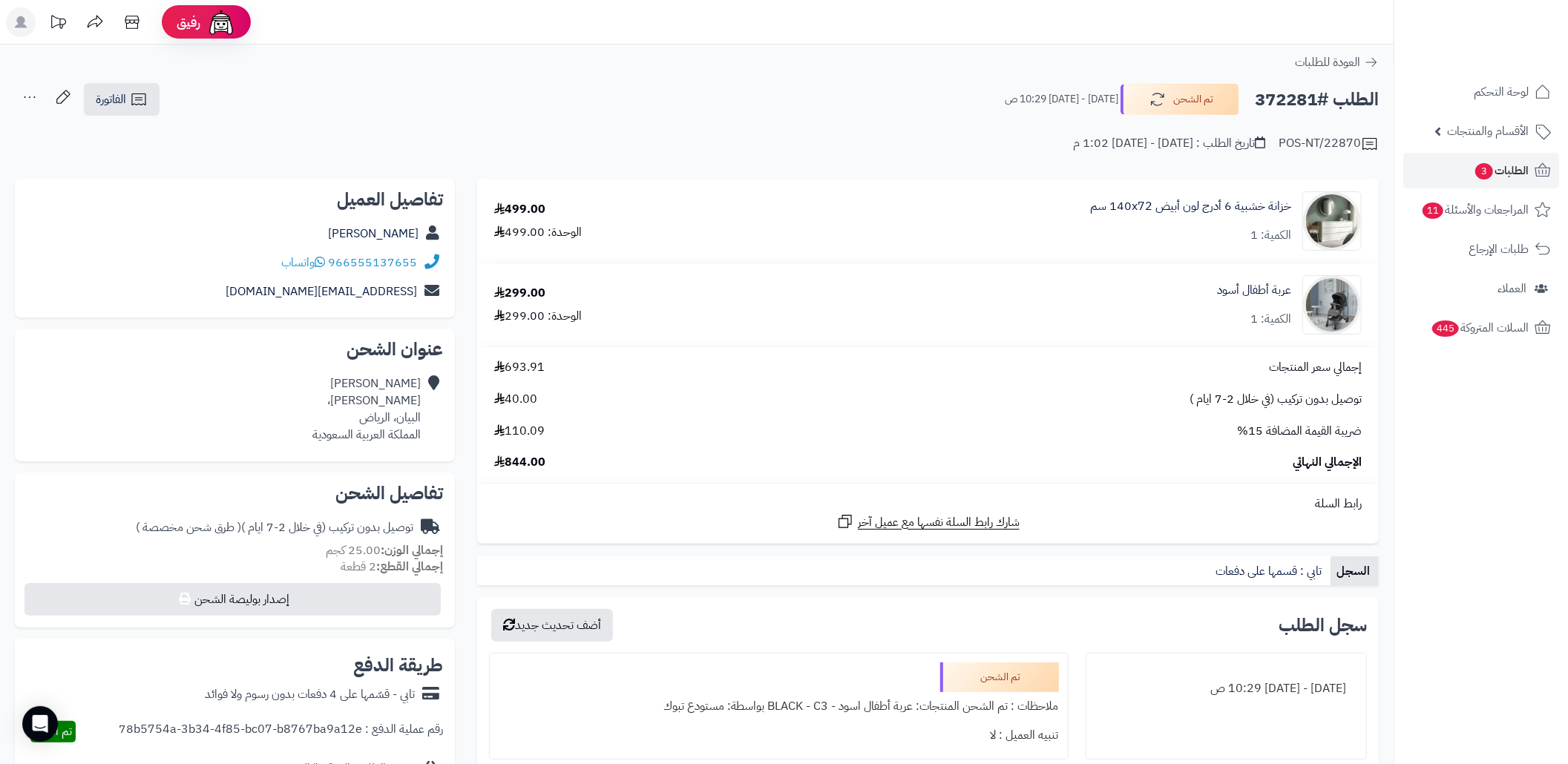
click at [1289, 101] on h2 "الطلب #372281" at bounding box center [1316, 99] width 124 height 31
copy h2 "372281"
click at [627, 113] on div "الطلب #372281 تم الشحن [DATE] - [DATE] 10:29 ص الفاتورة طباعة الفاتورة إرسال ال…" at bounding box center [697, 100] width 1364 height 35
